Goal: Task Accomplishment & Management: Use online tool/utility

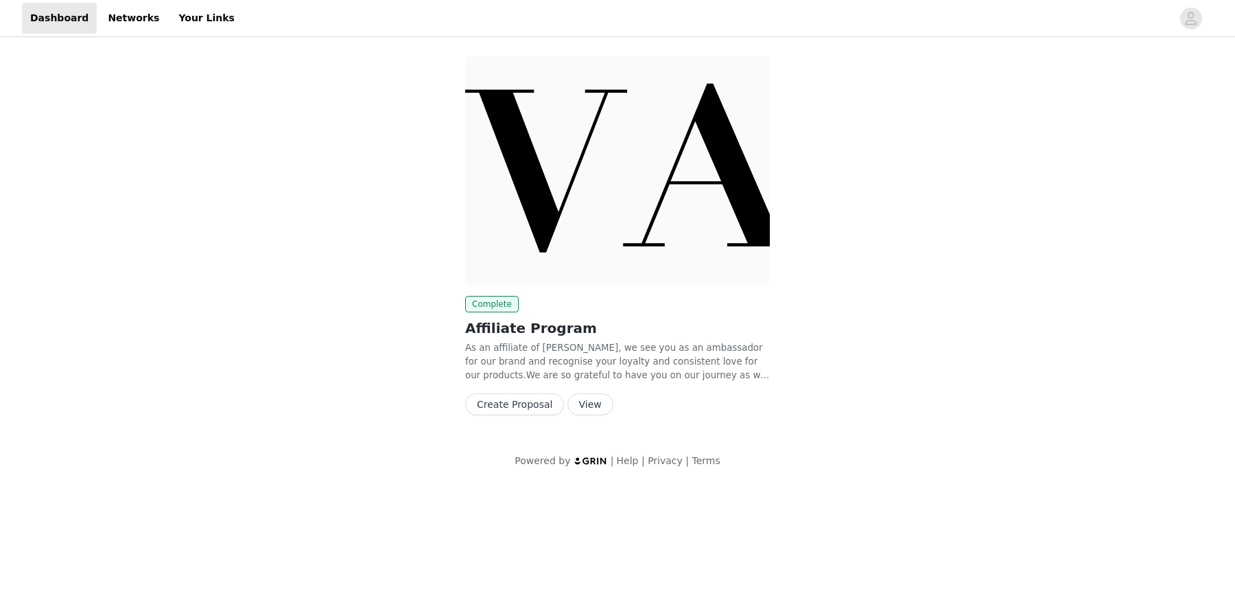
click at [507, 407] on button "Create Proposal" at bounding box center [514, 404] width 99 height 22
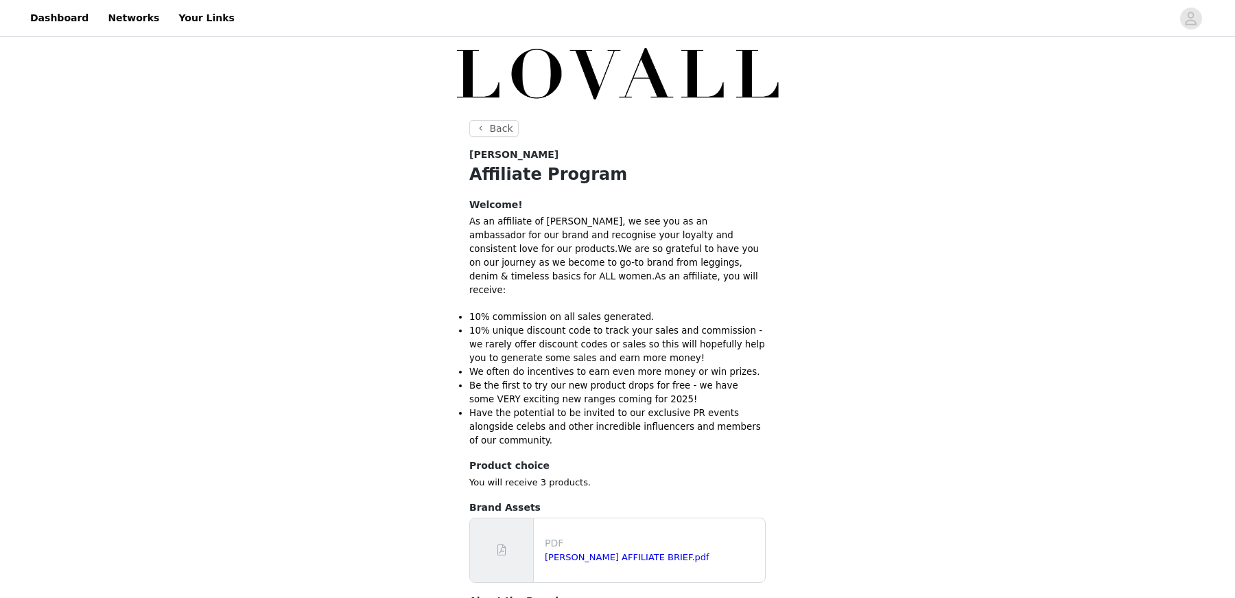
scroll to position [146, 0]
